Goal: Information Seeking & Learning: Find specific page/section

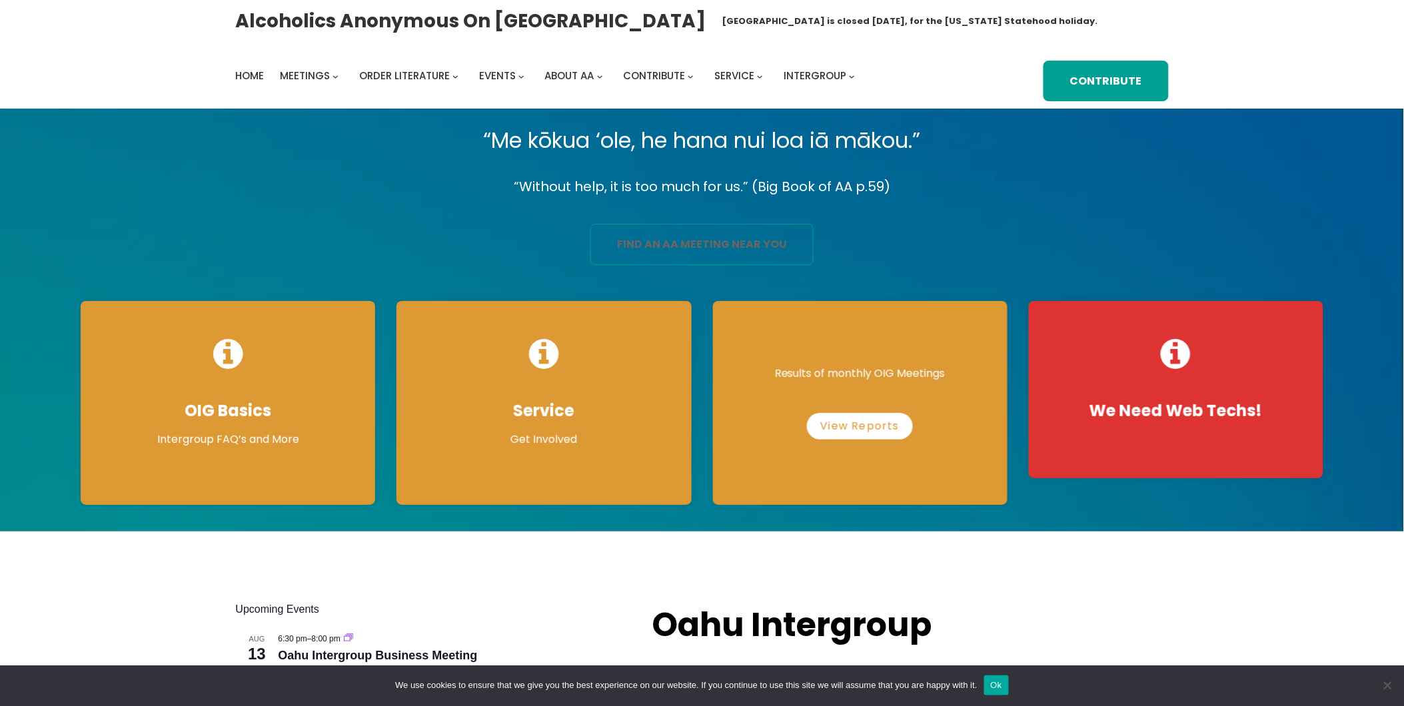
click at [750, 251] on link "find an aa meeting near you" at bounding box center [701, 244] width 223 height 41
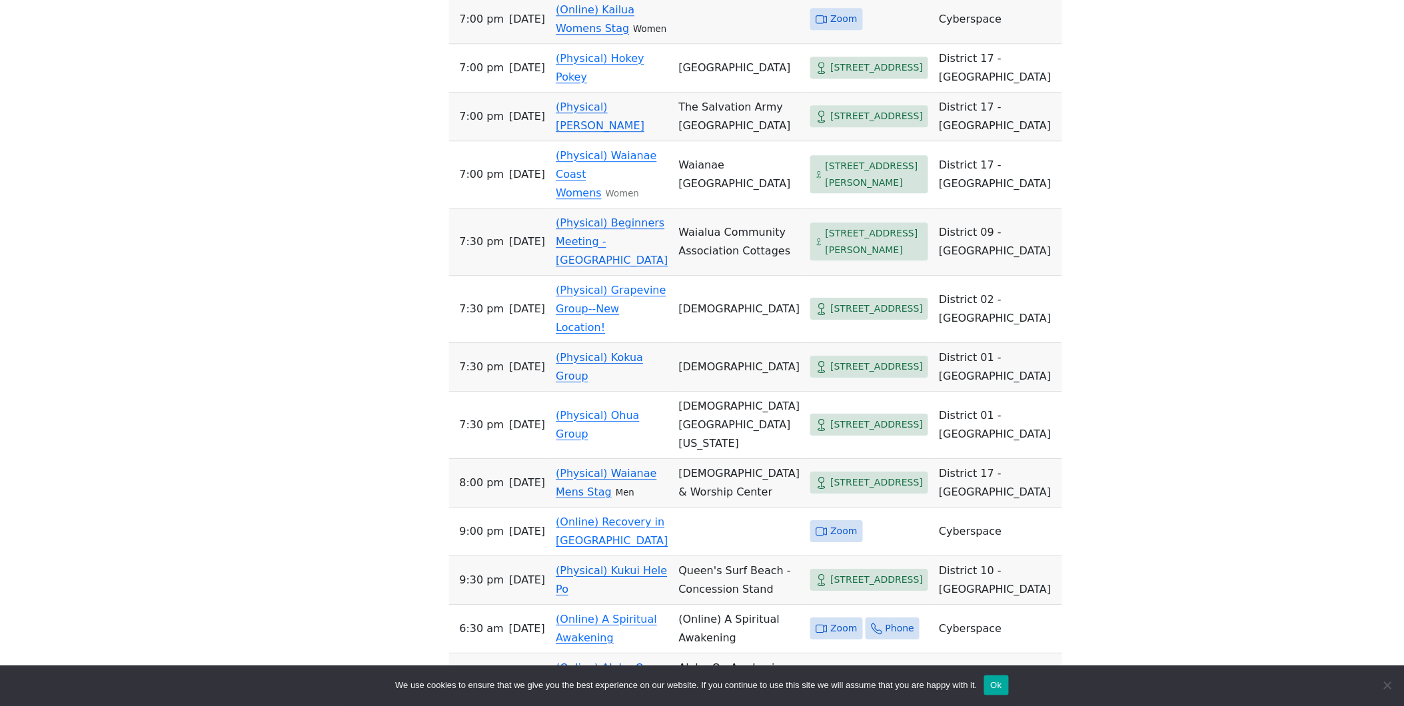
scroll to position [1333, 0]
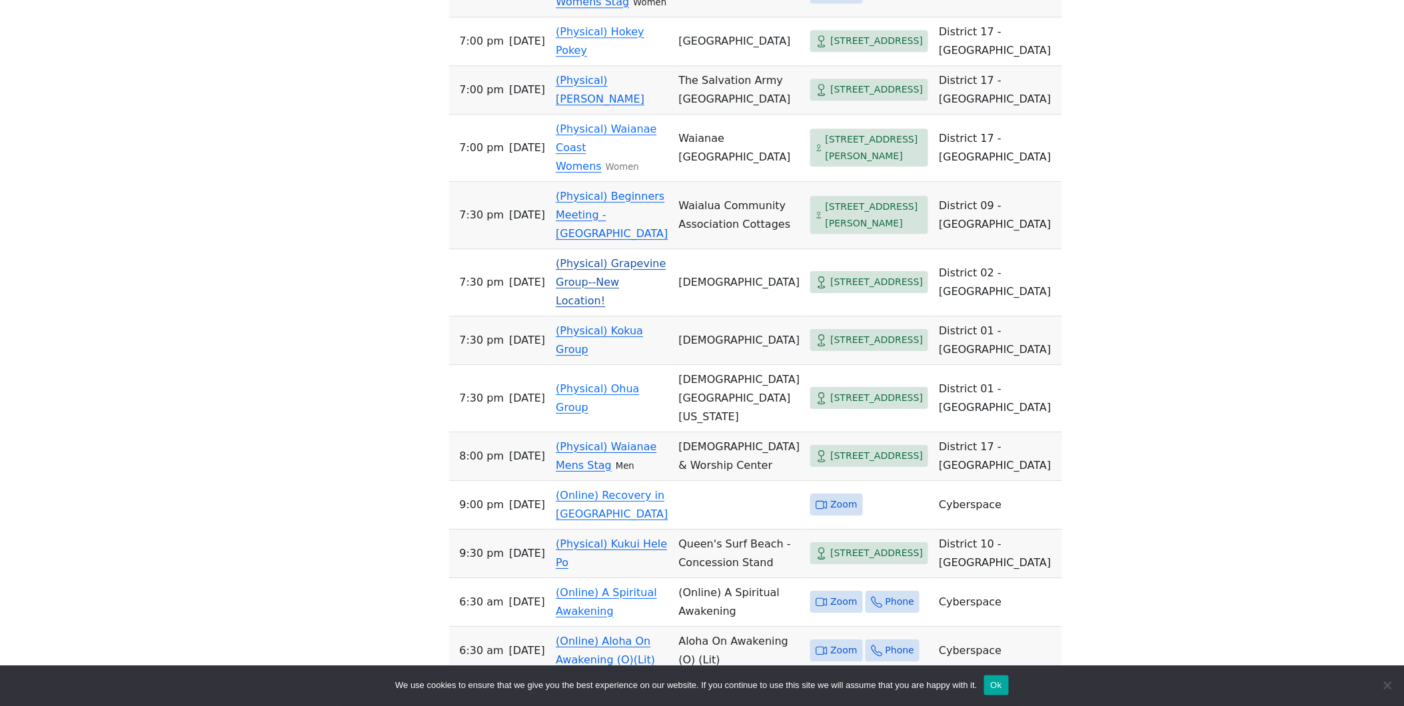
click at [634, 307] on link "(Physical) Grapevine Group--New Location!" at bounding box center [611, 282] width 110 height 50
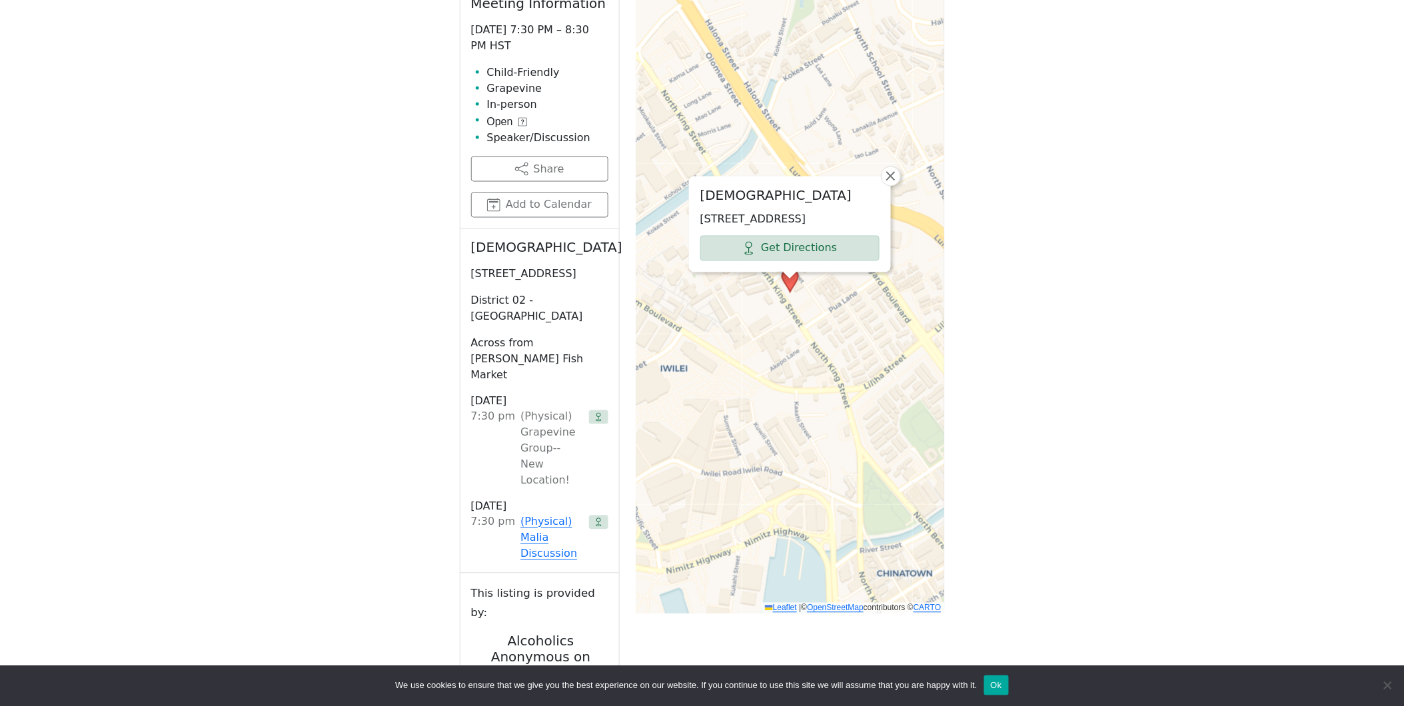
scroll to position [618, 0]
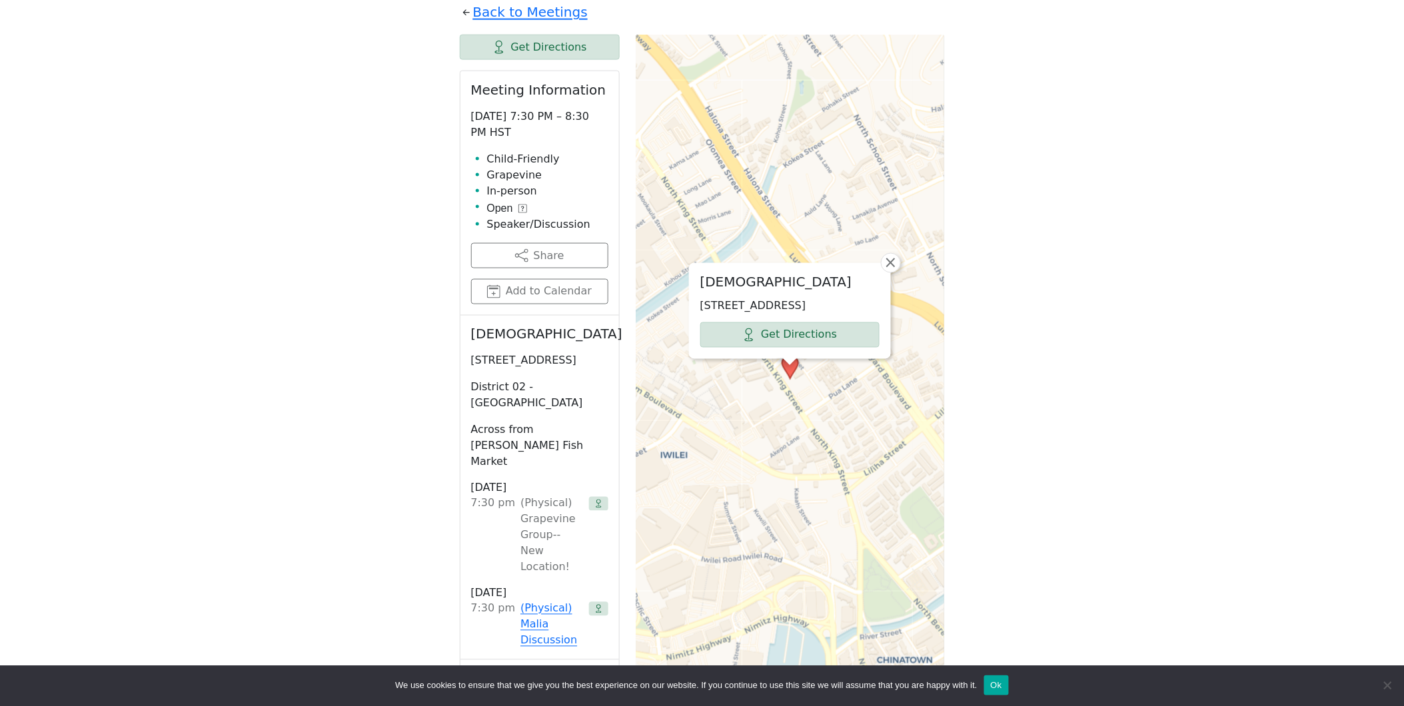
click at [17, 0] on div "Alcoholics Anonymous on Oahu Oahu Central Office is closed Friday, August 15, f…" at bounding box center [702, 362] width 1404 height 1961
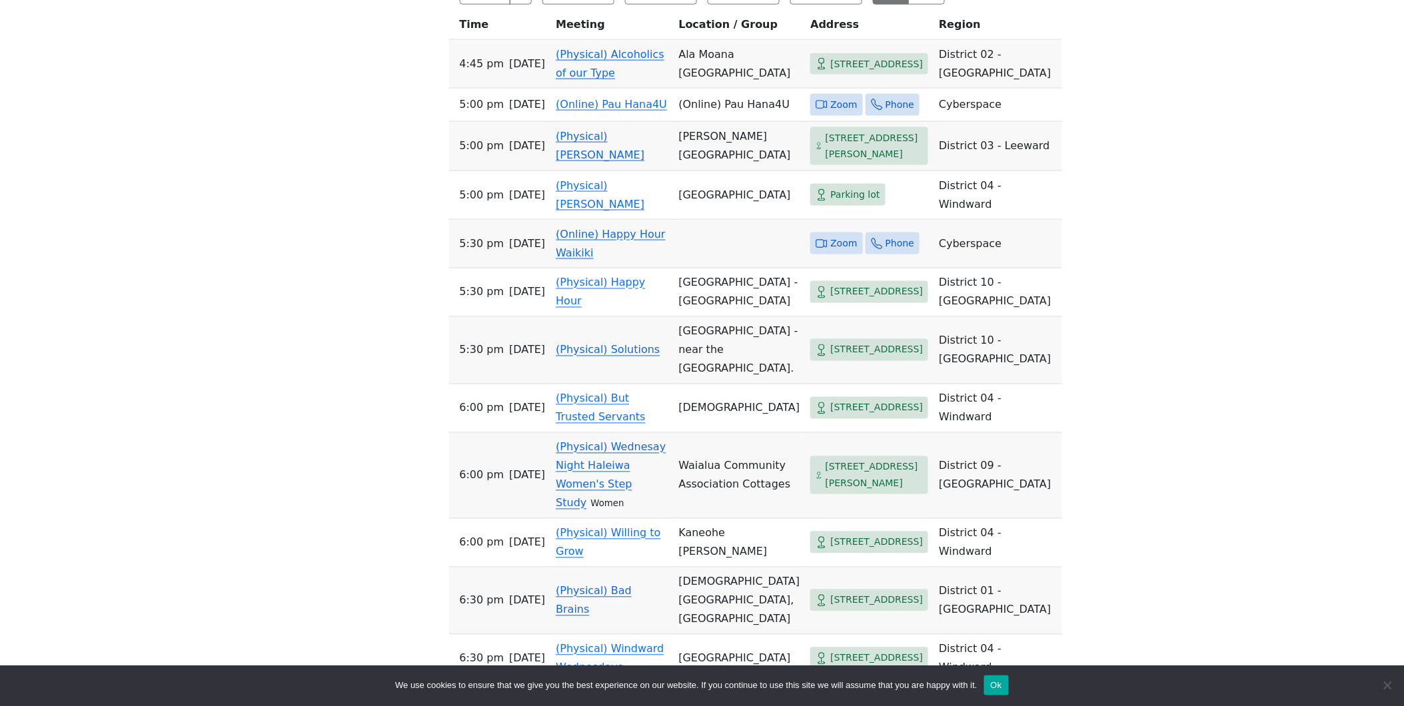
scroll to position [1155, 0]
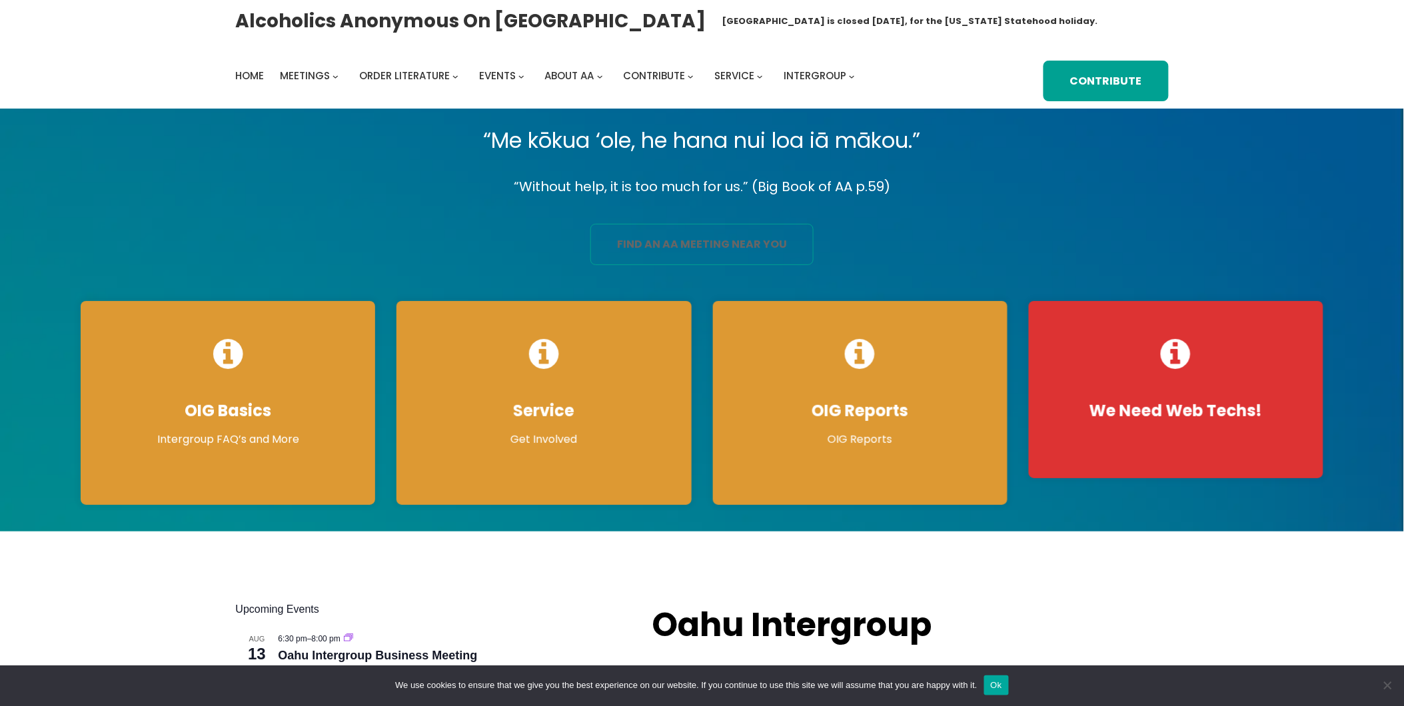
click at [664, 243] on link "find an aa meeting near you" at bounding box center [701, 244] width 223 height 41
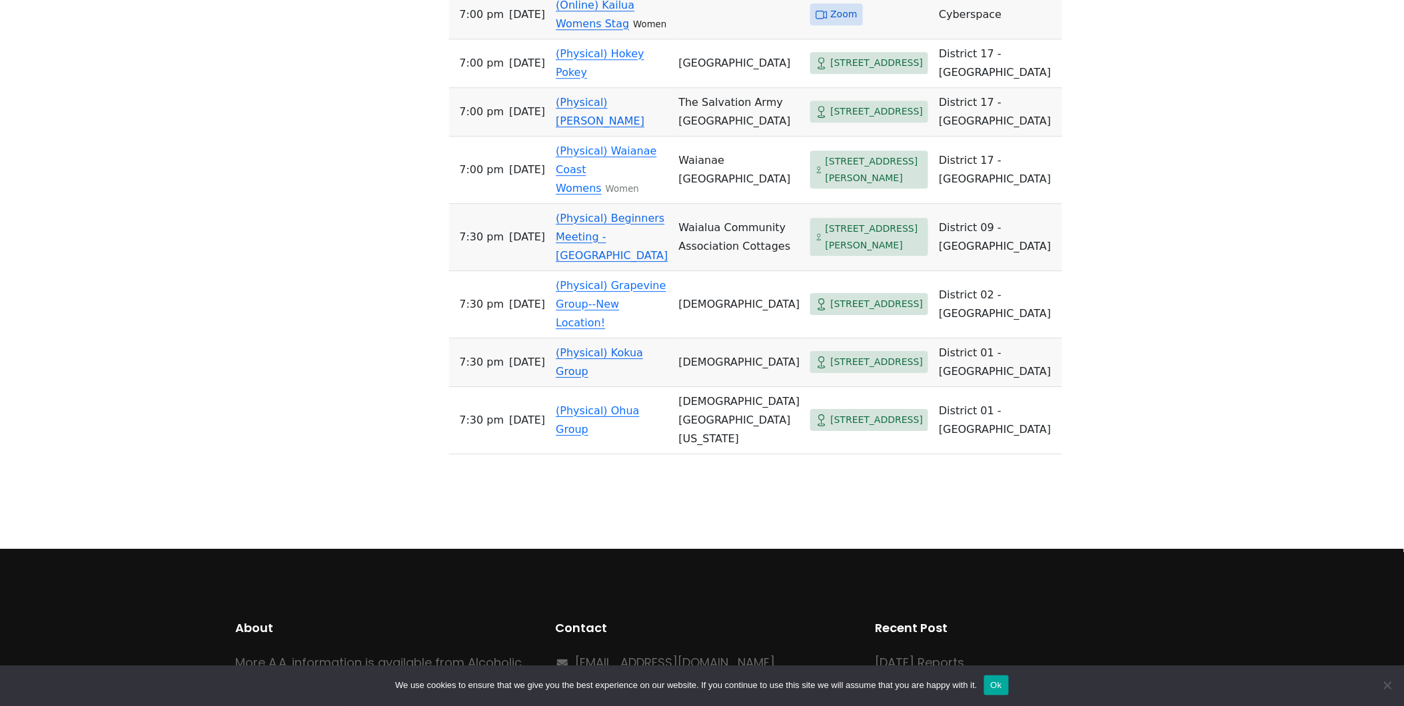
scroll to position [1333, 0]
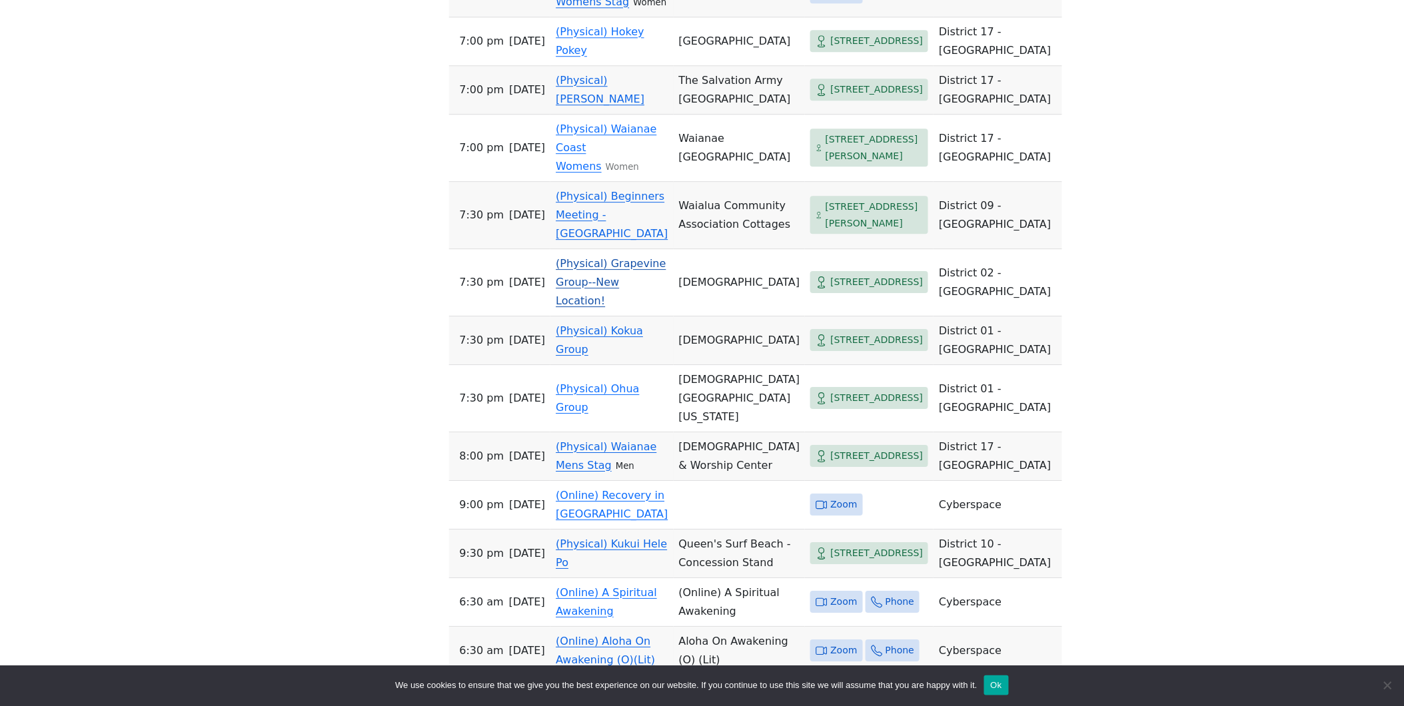
click at [614, 317] on td "(Physical) Grapevine Group--New Location!" at bounding box center [611, 282] width 123 height 67
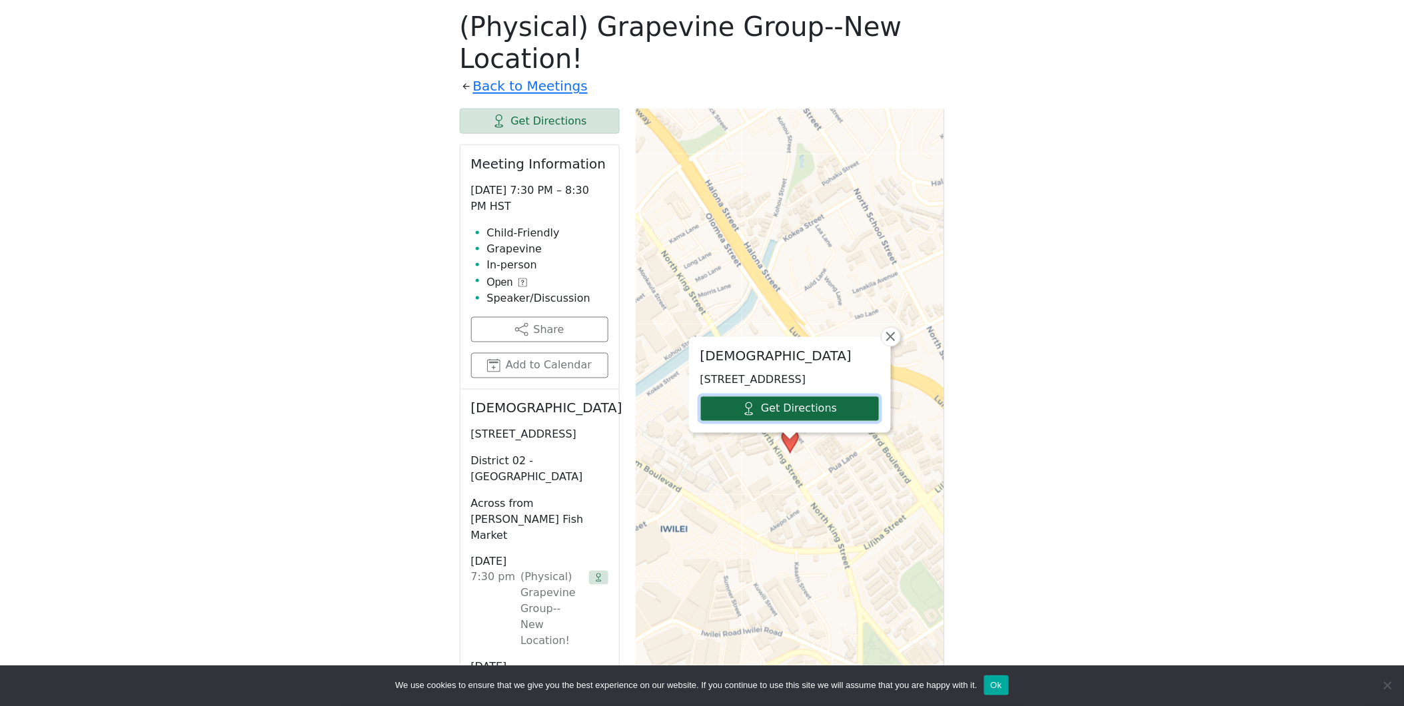
click at [800, 397] on link "Get Directions" at bounding box center [789, 409] width 179 height 25
